Goal: Check status: Check status

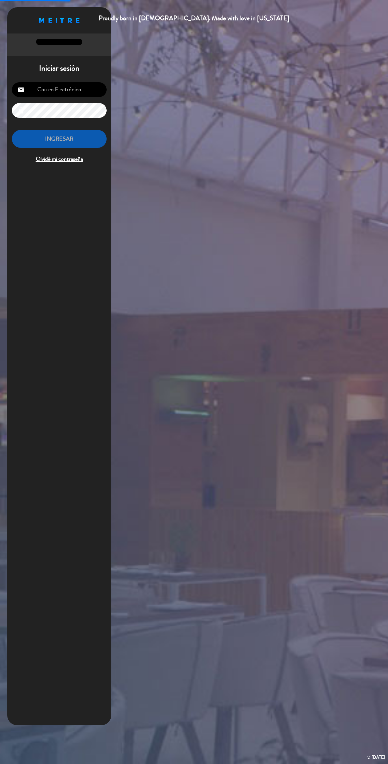
click at [77, 91] on input "email" at bounding box center [59, 89] width 95 height 15
type input "[EMAIL_ADDRESS][DOMAIN_NAME]"
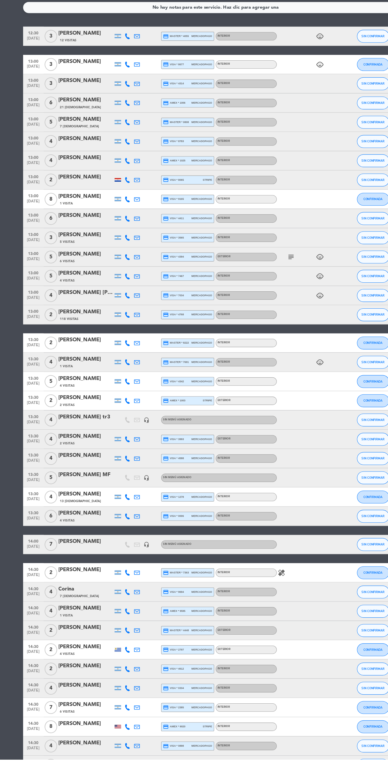
click at [262, 314] on icon "subject" at bounding box center [261, 311] width 7 height 7
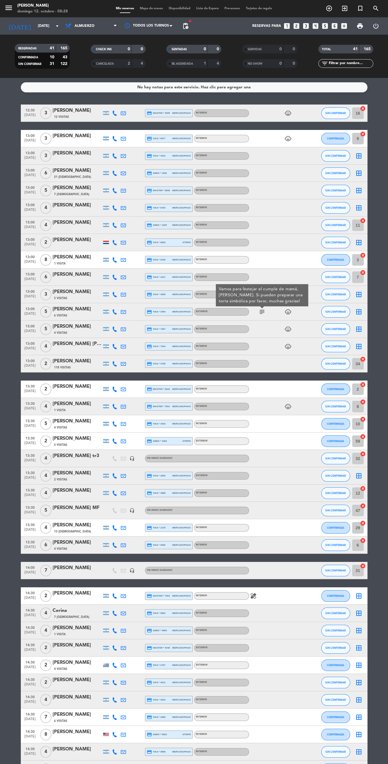
click at [40, 25] on input "[DATE]" at bounding box center [59, 26] width 49 height 10
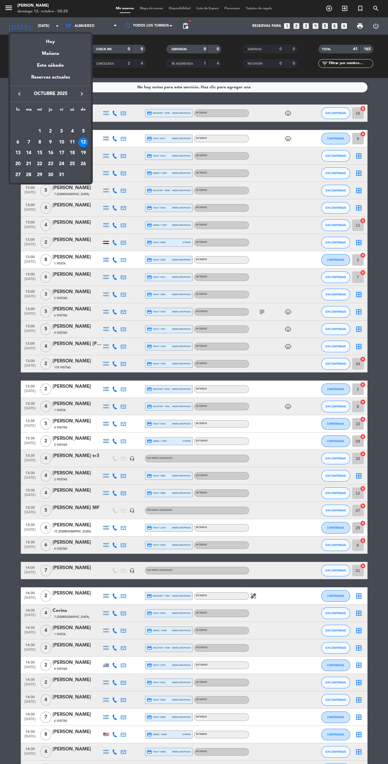
click at [89, 156] on div "lu ma mi ju vi sá do [DATE] 2 3 4 5 6 7 8 9 10 11 12 13 14 15 16 17 18 19 20 21…" at bounding box center [50, 142] width 81 height 81
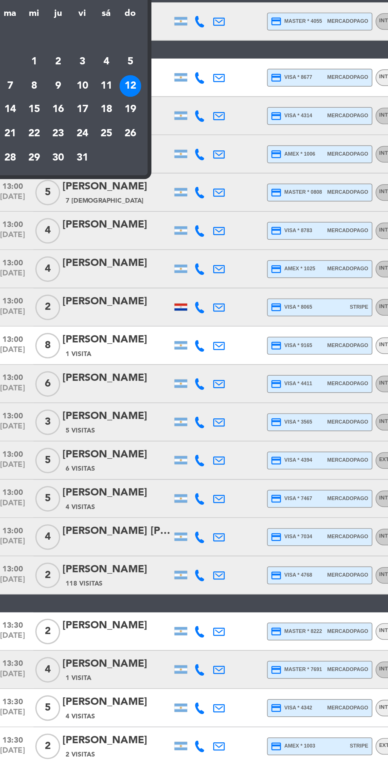
click at [84, 153] on div "19" at bounding box center [83, 153] width 10 height 10
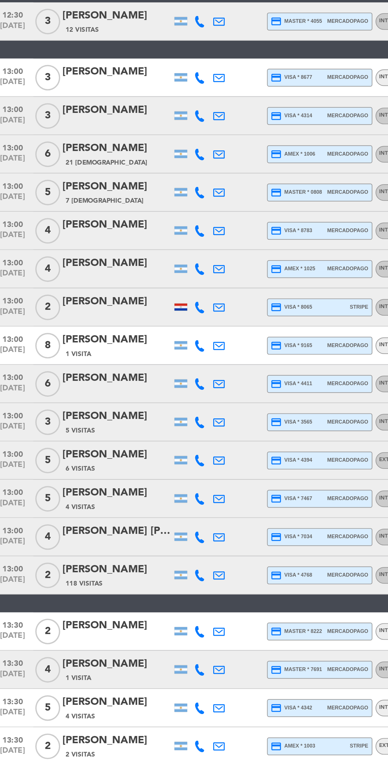
type input "[DATE]"
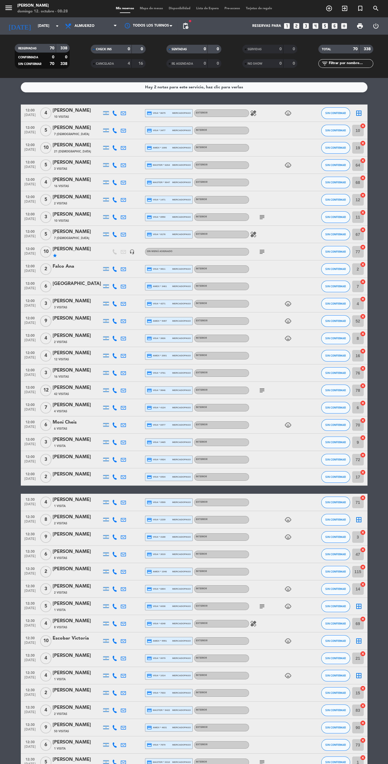
scroll to position [561, 0]
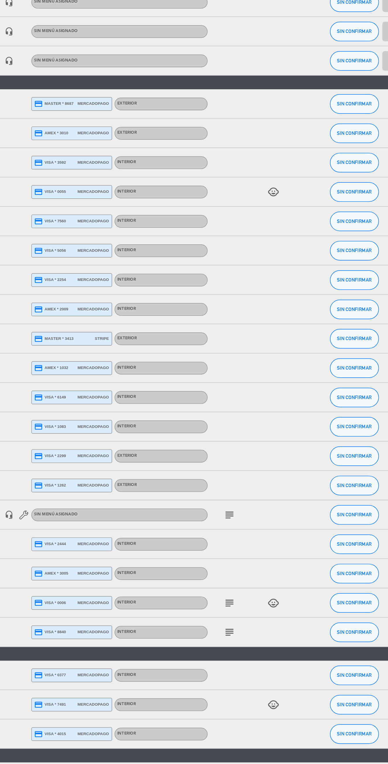
click at [263, 648] on icon "subject" at bounding box center [261, 649] width 7 height 7
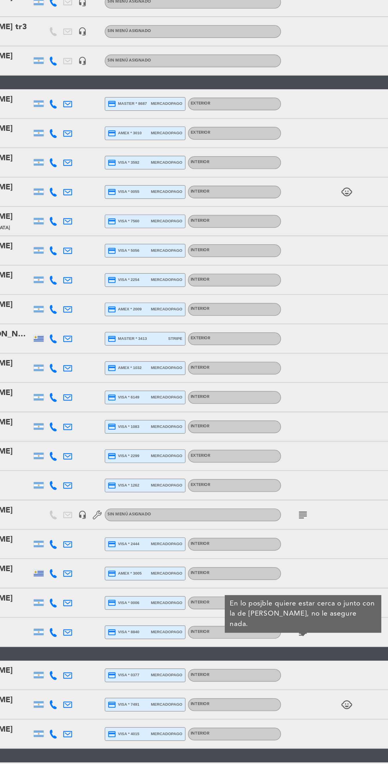
click at [281, 649] on div "subject En lo posjble quiere estar cerca o junto con la de [PERSON_NAME], no le…" at bounding box center [275, 649] width 52 height 17
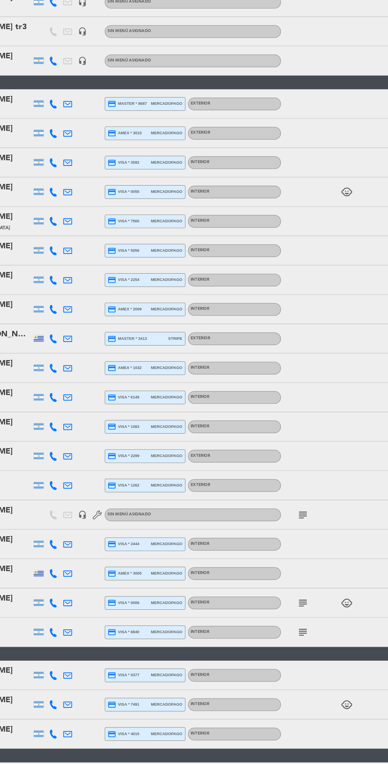
click at [262, 630] on icon "subject" at bounding box center [261, 632] width 7 height 7
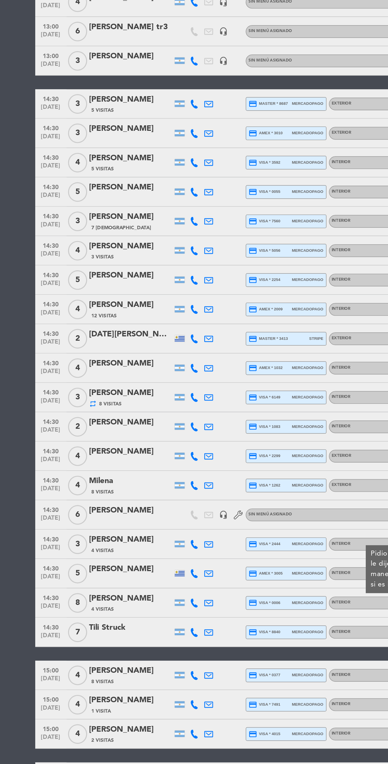
click at [37, 629] on div "14:30 [DATE]" at bounding box center [30, 632] width 18 height 17
click at [47, 631] on span "8" at bounding box center [45, 633] width 11 height 12
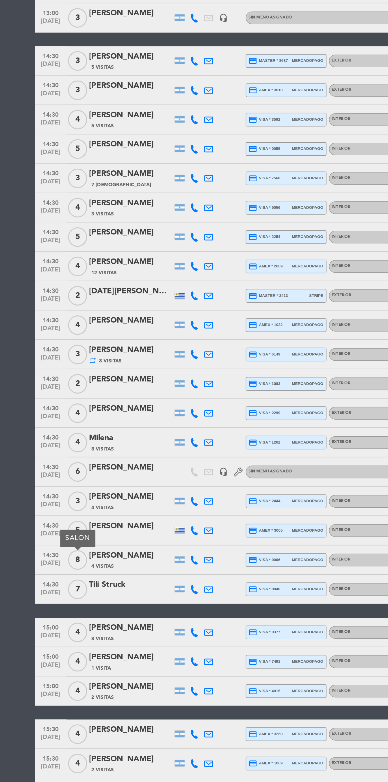
scroll to position [40, 0]
